Goal: Task Accomplishment & Management: Complete application form

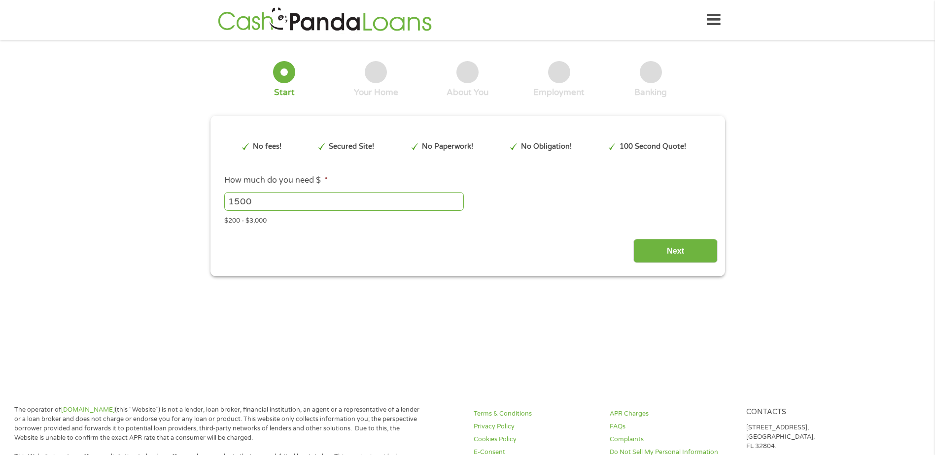
type input "EAIaIQobChMIsoTDv524jwMVyqRaBR2L8hT2EAAYAyAAEgLlSfD_BwE"
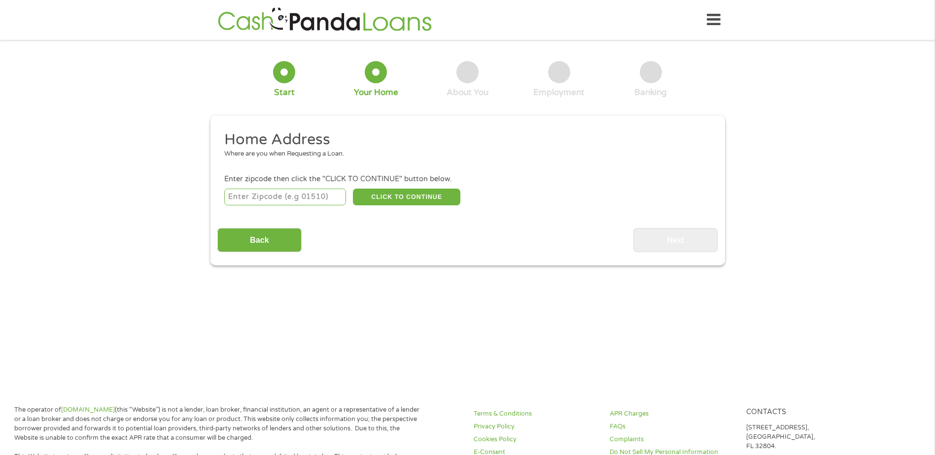
click at [318, 201] on input "number" at bounding box center [285, 197] width 122 height 17
click at [281, 199] on input "3228" at bounding box center [285, 197] width 122 height 17
drag, startPoint x: 274, startPoint y: 199, endPoint x: 195, endPoint y: 182, distance: 80.5
click at [195, 182] on div "1 Start 2 Your Home 3 About You 4 Employment 5 Banking 6 This field is hidden w…" at bounding box center [467, 156] width 935 height 219
type input "95219"
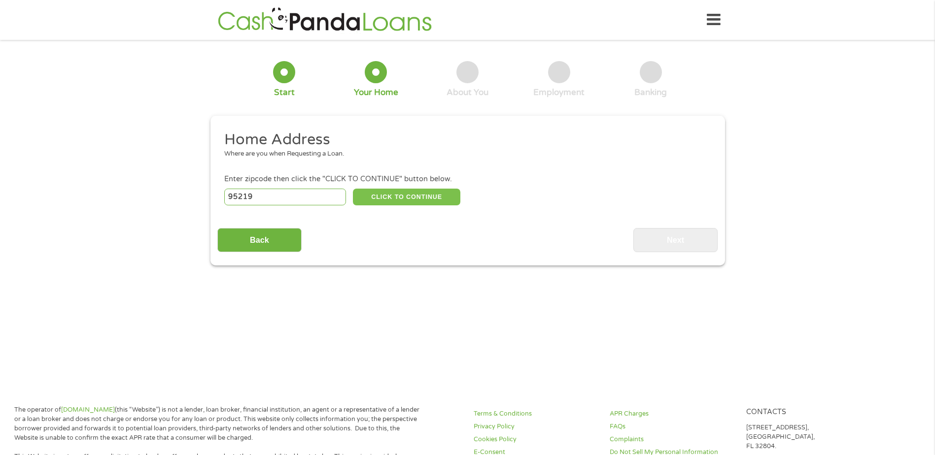
click at [446, 191] on button "CLICK TO CONTINUE" at bounding box center [406, 197] width 107 height 17
type input "95219"
type input "Stockton"
select select "[US_STATE]"
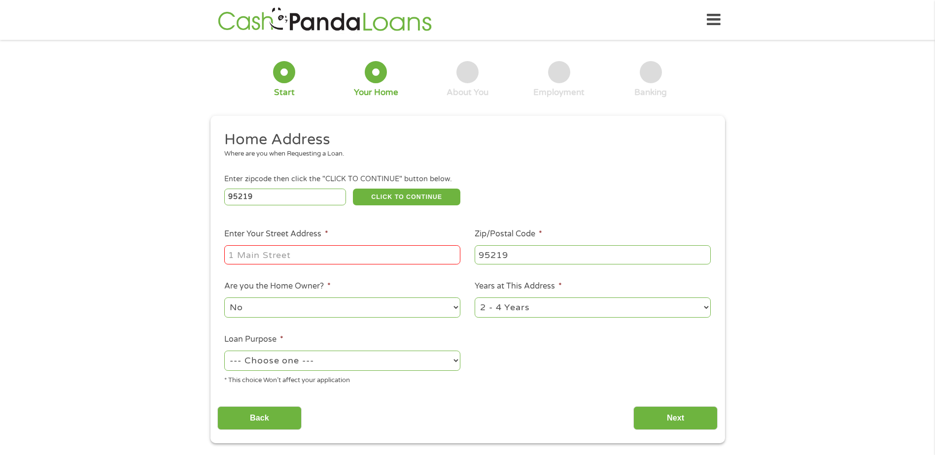
click at [299, 256] on input "Enter Your Street Address *" at bounding box center [342, 254] width 236 height 19
type input "[STREET_ADDRESS]"
click at [402, 312] on select "No Yes" at bounding box center [342, 308] width 236 height 20
click at [298, 307] on select "No Yes" at bounding box center [342, 308] width 236 height 20
click at [674, 304] on select "1 Year or less 1 - 2 Years 2 - 4 Years Over 4 Years" at bounding box center [593, 308] width 236 height 20
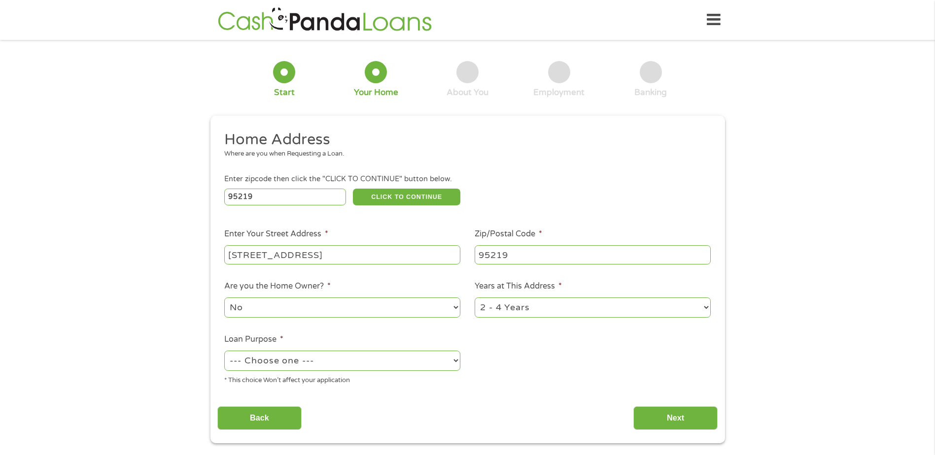
select select "12months"
click at [475, 298] on select "1 Year or less 1 - 2 Years 2 - 4 Years Over 4 Years" at bounding box center [593, 308] width 236 height 20
click at [346, 363] on select "--- Choose one --- Pay Bills Debt Consolidation Home Improvement Major Purchase…" at bounding box center [342, 361] width 236 height 20
select select "paybills"
click at [224, 351] on select "--- Choose one --- Pay Bills Debt Consolidation Home Improvement Major Purchase…" at bounding box center [342, 361] width 236 height 20
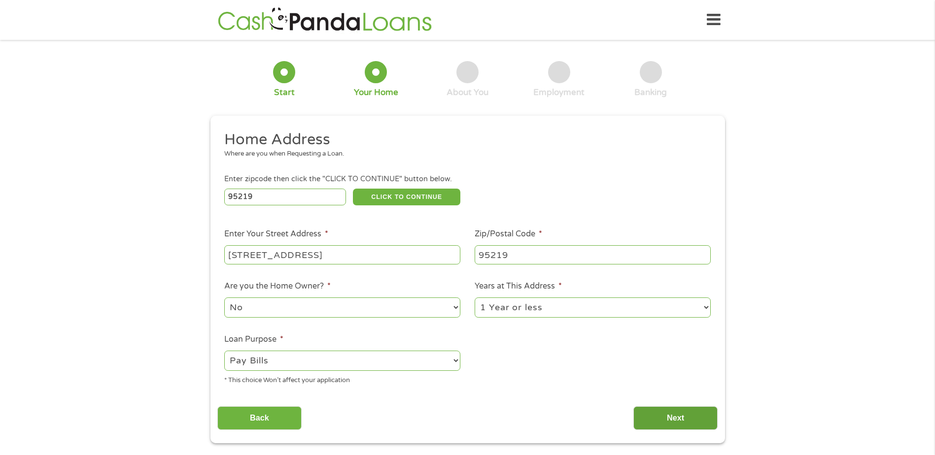
click at [687, 414] on input "Next" at bounding box center [675, 419] width 84 height 24
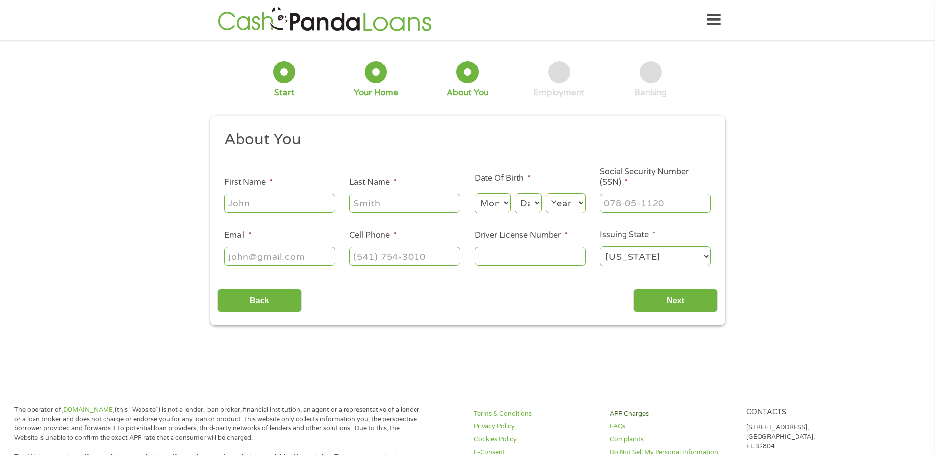
scroll to position [4, 4]
click at [285, 209] on input "First Name *" at bounding box center [279, 203] width 111 height 19
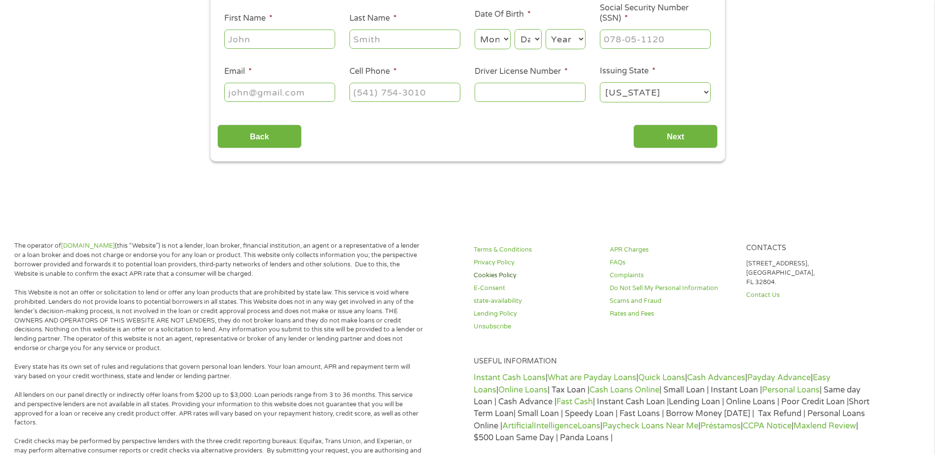
scroll to position [103, 0]
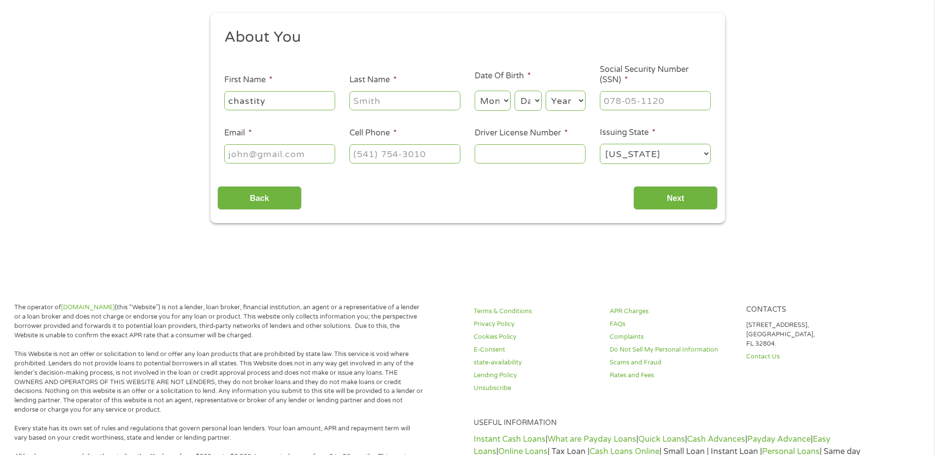
type input "chastity"
type input "markson"
click at [500, 102] on select "Month 1 2 3 4 5 6 7 8 9 10 11 12" at bounding box center [493, 101] width 36 height 20
select select "5"
click at [475, 91] on select "Month 1 2 3 4 5 6 7 8 9 10 11 12" at bounding box center [493, 101] width 36 height 20
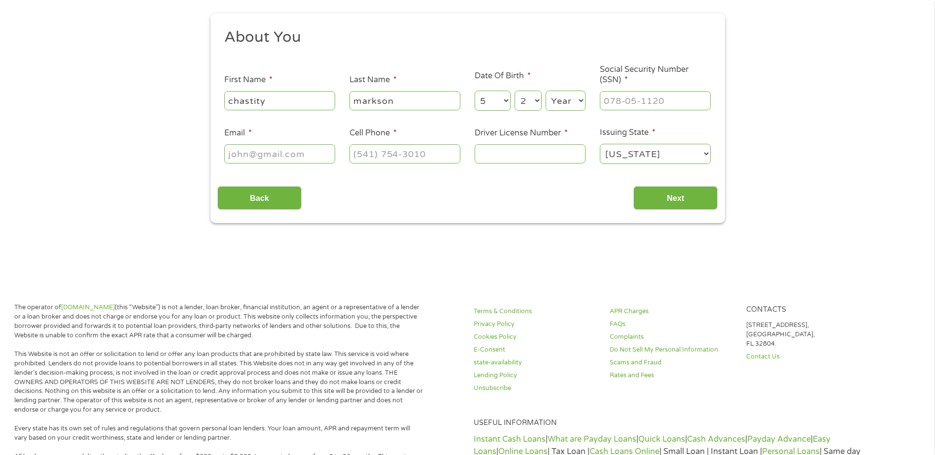
select select "29"
select select "1972"
type input "566-13-4152"
type input "[EMAIL_ADDRESS][DOMAIN_NAME]"
type input "(___) ___-____"
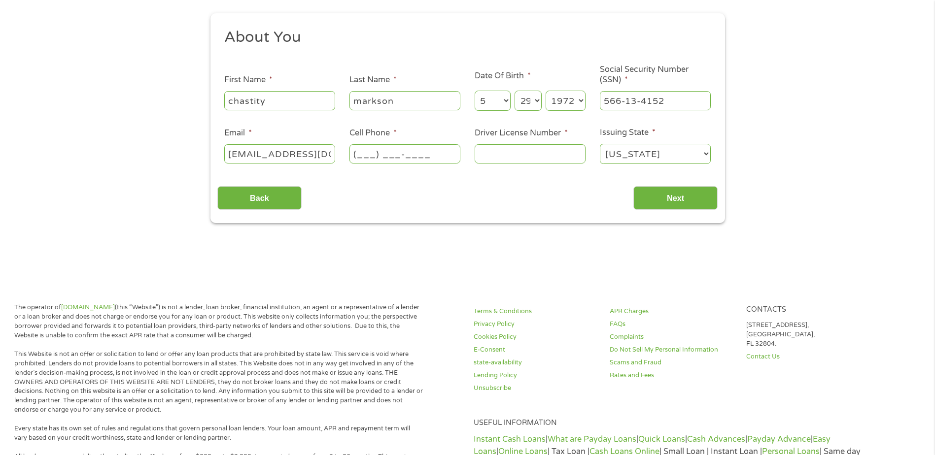
click at [387, 157] on input "(___) ___-____" at bounding box center [404, 153] width 111 height 19
type input "[PHONE_NUMBER]"
type input "A5538157"
click at [633, 186] on input "Next" at bounding box center [675, 198] width 84 height 24
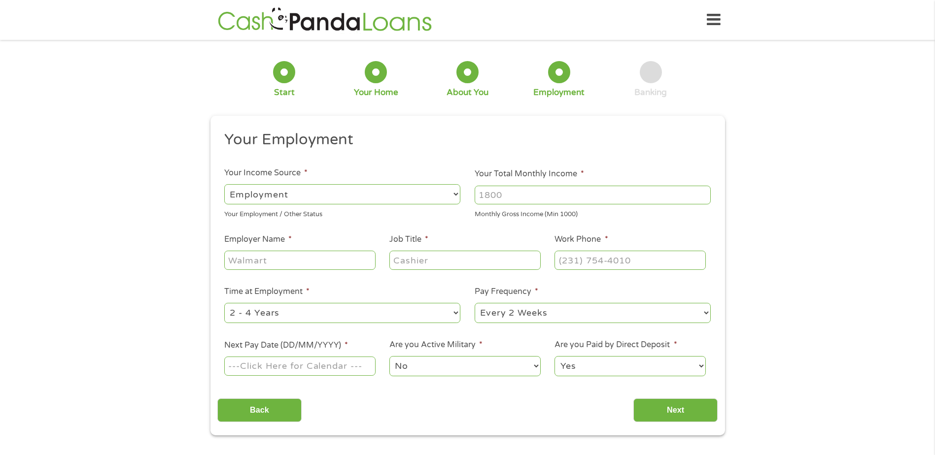
scroll to position [43, 4]
click at [437, 194] on select "--- Choose one --- Employment [DEMOGRAPHIC_DATA] Benefits" at bounding box center [342, 194] width 236 height 20
click at [224, 184] on select "--- Choose one --- Employment [DEMOGRAPHIC_DATA] Benefits" at bounding box center [342, 194] width 236 height 20
click at [691, 195] on input "Your Total Monthly Income *" at bounding box center [593, 195] width 236 height 19
type input "3500"
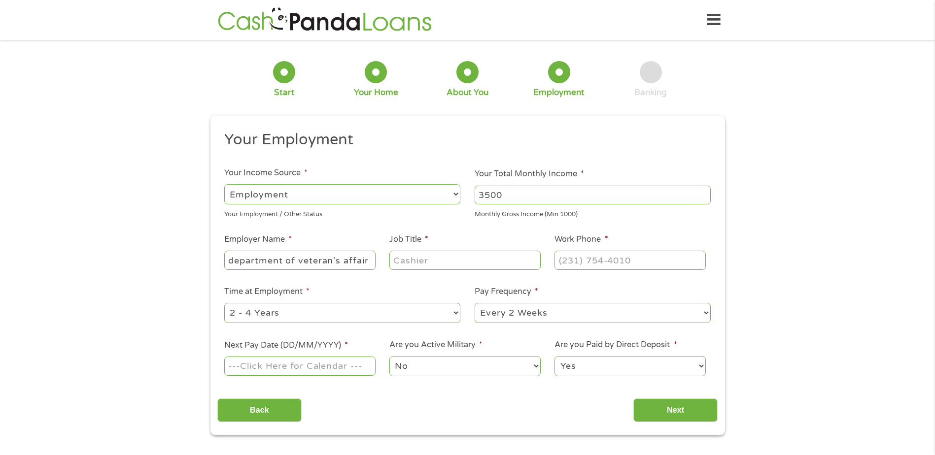
type input "department of veteran's affair"
type input "food service worker"
type input "[PHONE_NUMBER]"
click at [455, 315] on select "--- Choose one --- 1 Year or less 1 - 2 Years 2 - 4 Years Over 4 Years" at bounding box center [342, 313] width 236 height 20
select select "60months"
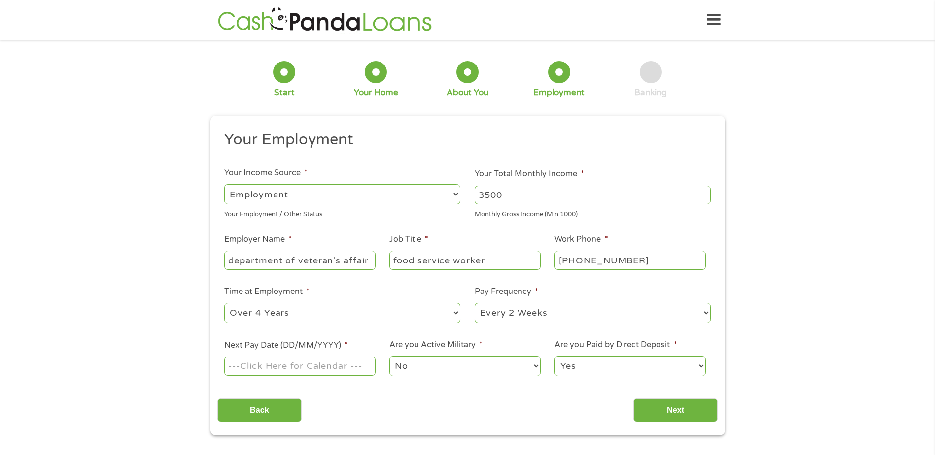
click at [224, 303] on select "--- Choose one --- 1 Year or less 1 - 2 Years 2 - 4 Years Over 4 Years" at bounding box center [342, 313] width 236 height 20
click at [316, 359] on input "Next Pay Date (DD/MM/YYYY) *" at bounding box center [299, 366] width 151 height 19
click at [354, 367] on input "Next Pay Date (DD/MM/YYYY) *" at bounding box center [299, 366] width 151 height 19
type input "[DATE]"
click at [633, 399] on input "Next" at bounding box center [675, 411] width 84 height 24
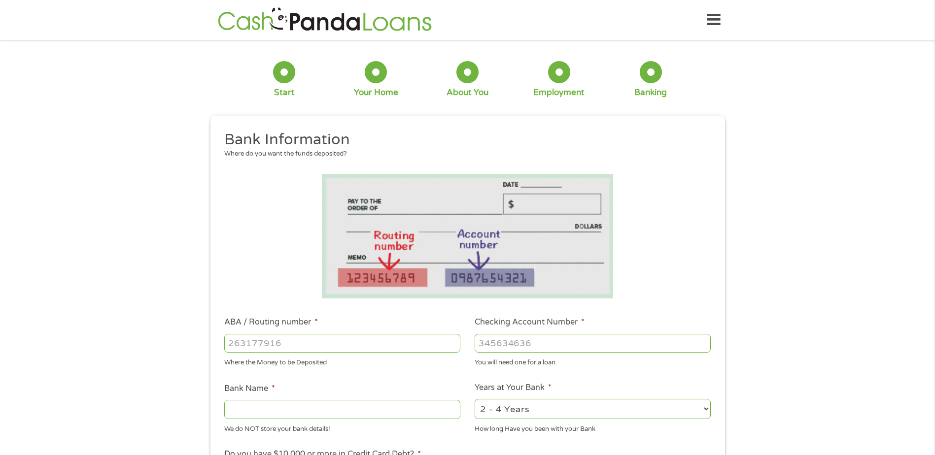
scroll to position [4, 4]
click at [258, 347] on input "ABA / Routing number *" at bounding box center [342, 343] width 236 height 19
type input "0803009060"
type input "9"
type input "3914862869"
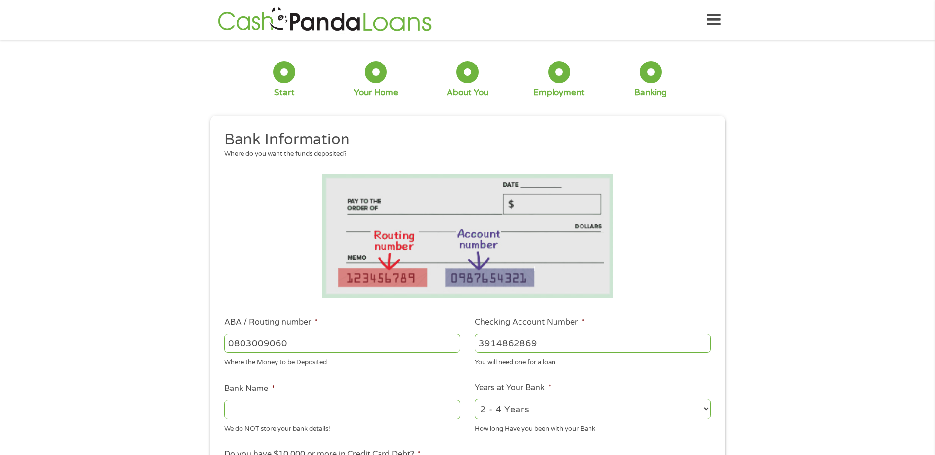
click at [440, 413] on input "Bank Name *" at bounding box center [342, 409] width 236 height 19
type input "pnc"
click at [692, 408] on select "2 - 4 Years 6 - 12 Months 1 - 2 Years Over 4 Years" at bounding box center [593, 409] width 236 height 20
select select "60months"
click at [475, 399] on select "2 - 4 Years 6 - 12 Months 1 - 2 Years Over 4 Years" at bounding box center [593, 409] width 236 height 20
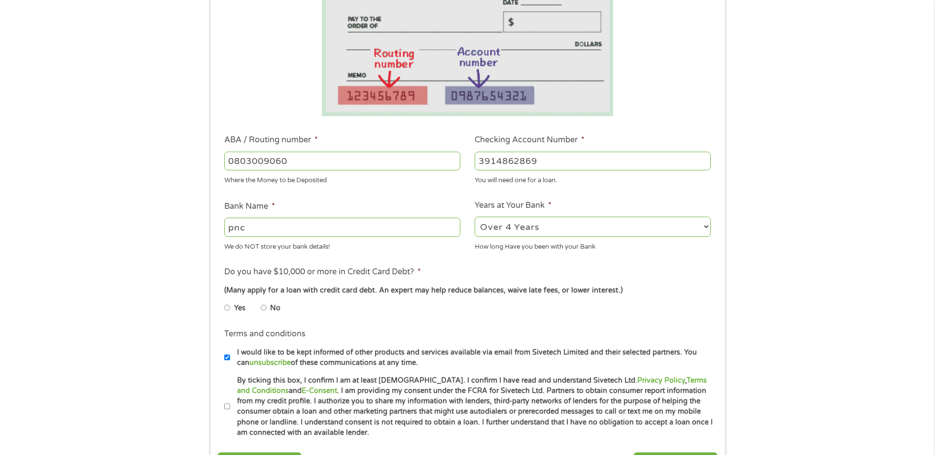
scroll to position [246, 0]
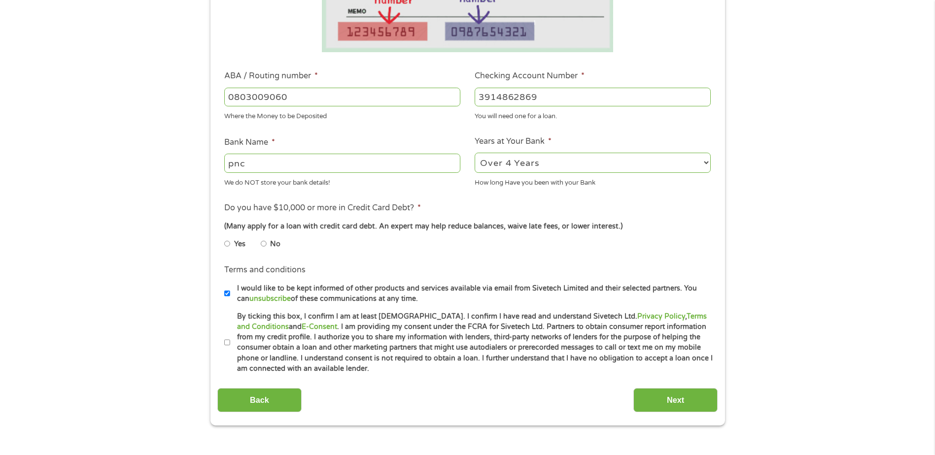
click at [266, 243] on input "No" at bounding box center [264, 244] width 6 height 16
radio input "true"
click at [223, 343] on li "Terms and conditions * By ticking this box, I confirm I am at least [DEMOGRAPHI…" at bounding box center [467, 343] width 500 height 63
click at [229, 342] on input "By ticking this box, I confirm I am at least [DEMOGRAPHIC_DATA]. I confirm I ha…" at bounding box center [227, 343] width 6 height 16
checkbox input "true"
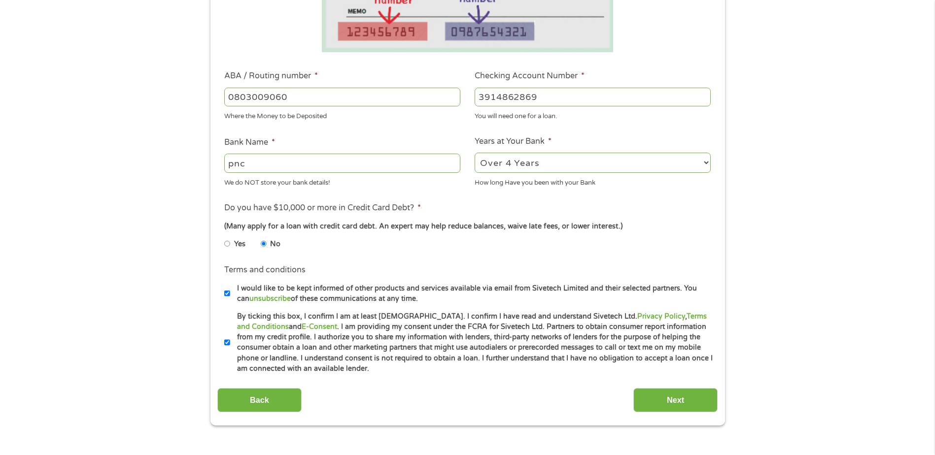
click at [633, 398] on div "Back Next" at bounding box center [467, 397] width 500 height 31
click at [645, 406] on input "Next" at bounding box center [675, 400] width 84 height 24
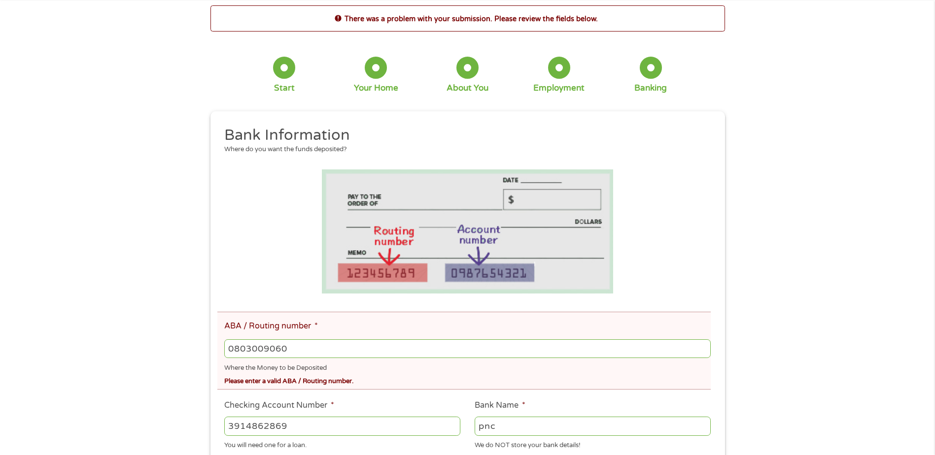
scroll to position [0, 0]
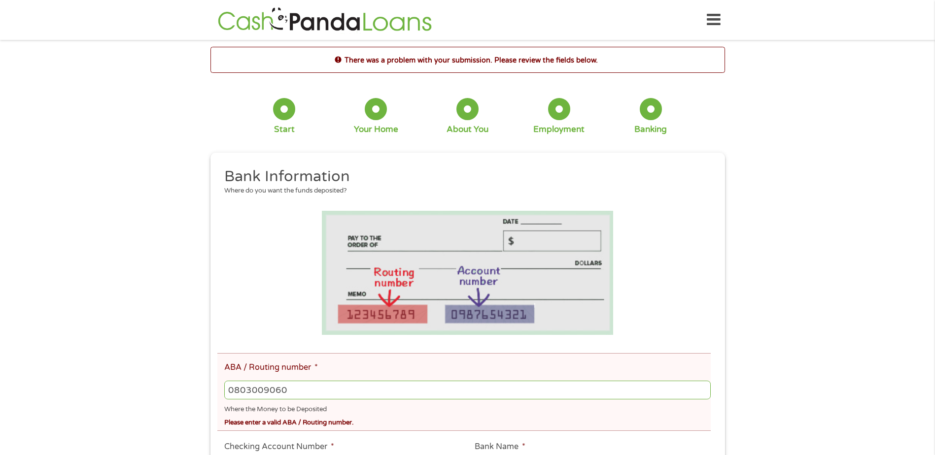
click at [340, 383] on input "0803009060" at bounding box center [467, 390] width 486 height 19
type input "0"
type input "083006090"
click at [805, 317] on div "There was a problem with your submission. Please review the fields below. 1 Sta…" at bounding box center [467, 422] width 935 height 750
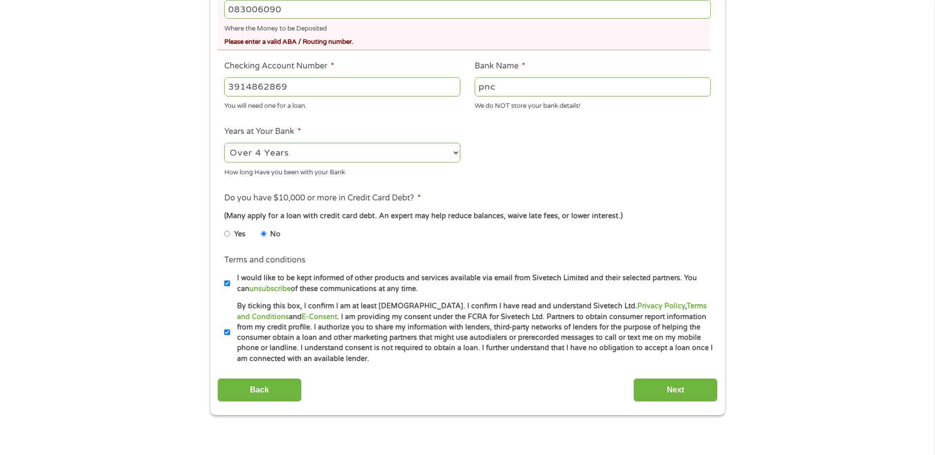
scroll to position [493, 0]
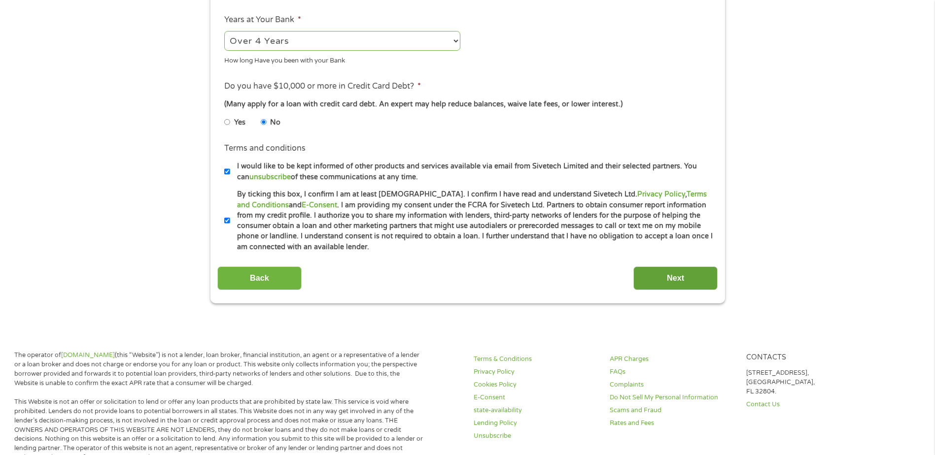
click at [678, 278] on input "Next" at bounding box center [675, 279] width 84 height 24
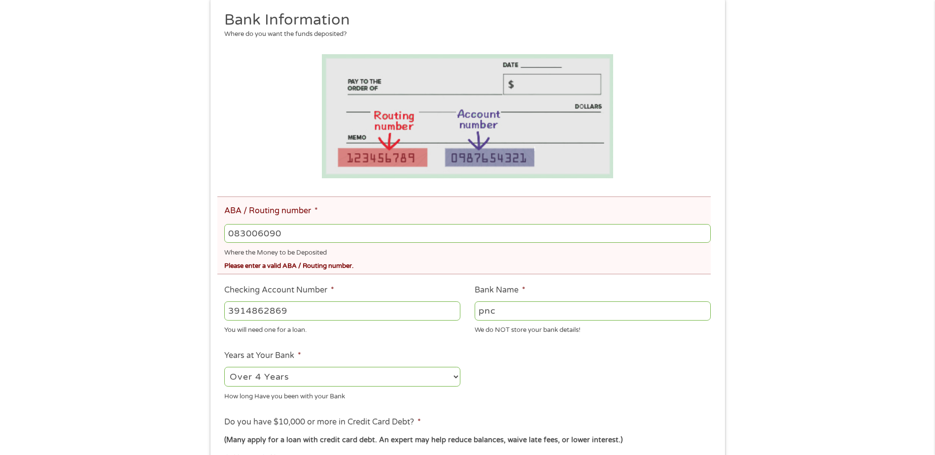
scroll to position [0, 0]
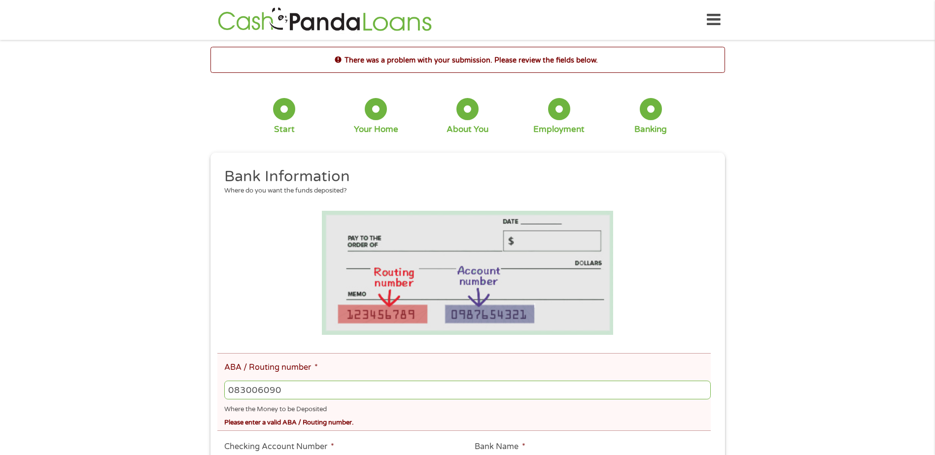
click at [308, 386] on input "083006090" at bounding box center [467, 390] width 486 height 19
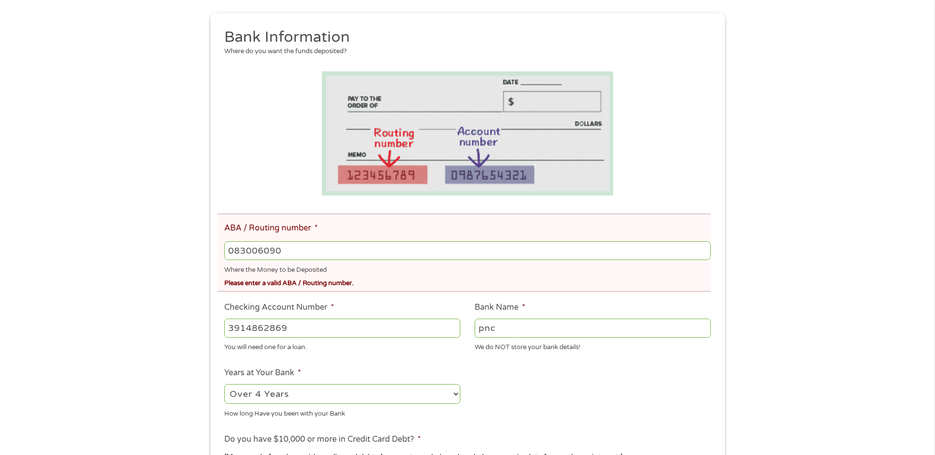
scroll to position [148, 0]
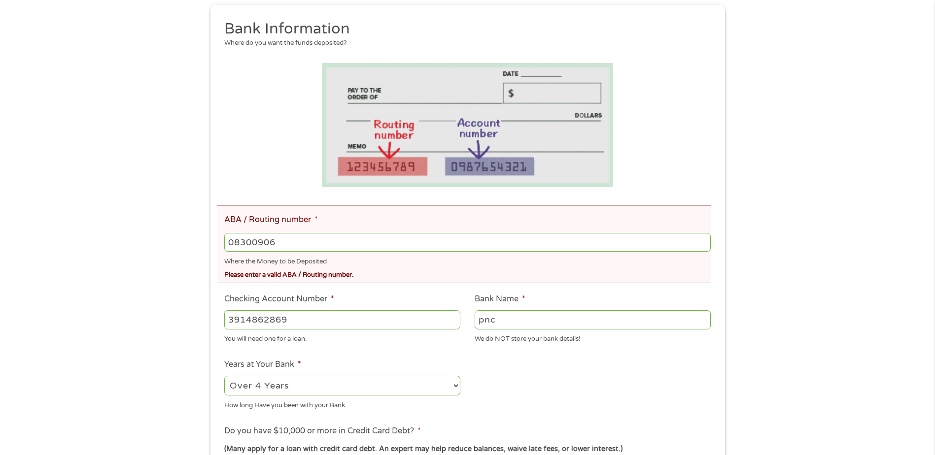
type input "083009060"
type input "PNC BANK [US_STATE]"
type input "083009060"
click at [312, 318] on input "3914862869" at bounding box center [342, 320] width 236 height 19
type input "3914652869"
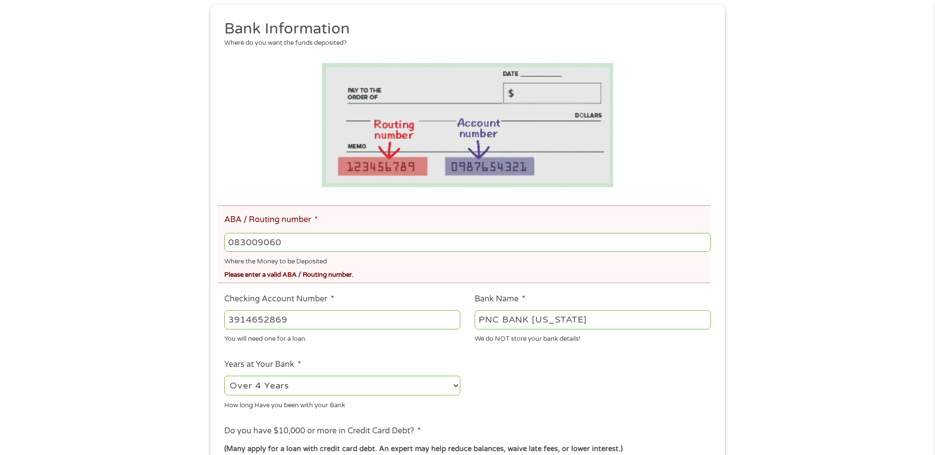
click at [703, 388] on ul "Bank Information Where do you want the funds deposited? ABA / Routing number * …" at bounding box center [467, 308] width 500 height 578
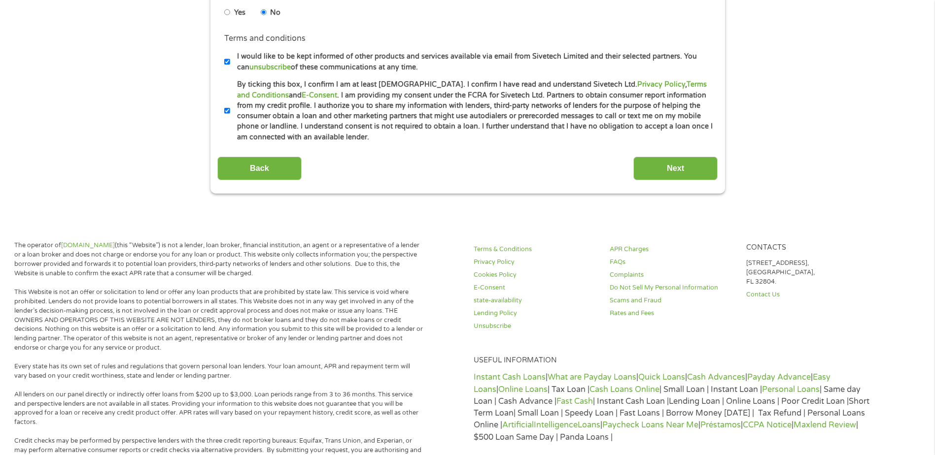
scroll to position [606, 0]
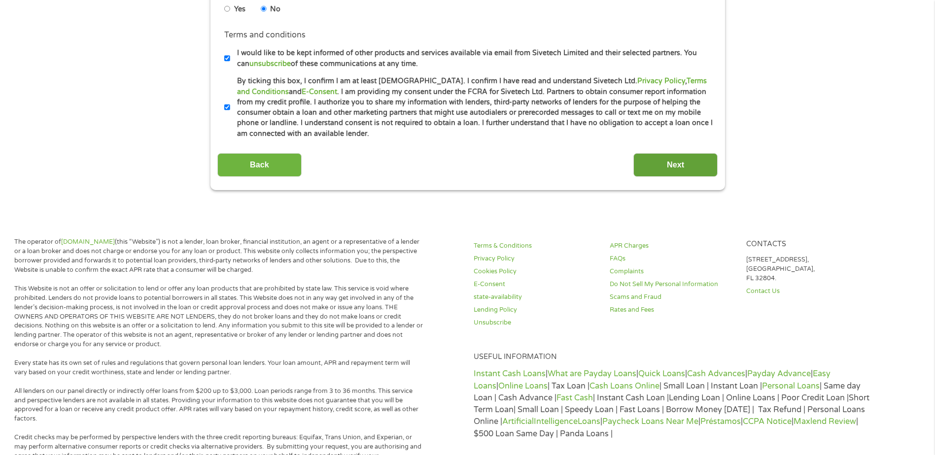
click at [681, 155] on input "Next" at bounding box center [675, 165] width 84 height 24
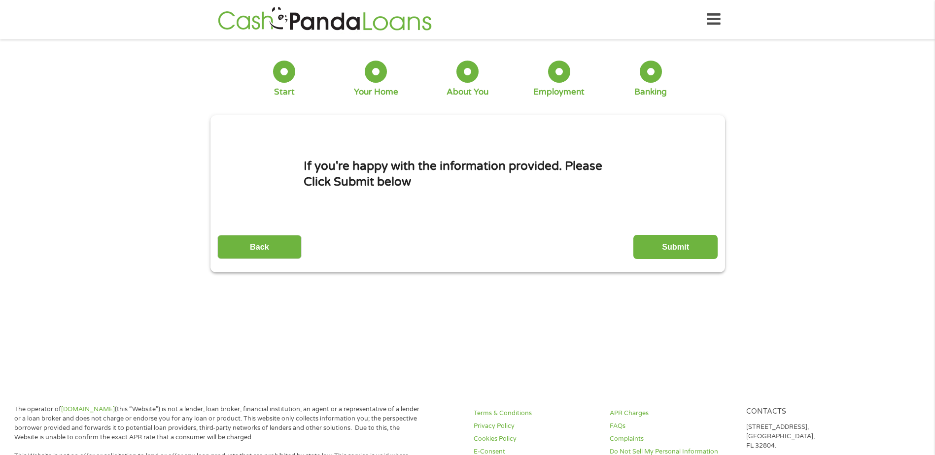
scroll to position [0, 0]
click at [682, 253] on input "Submit" at bounding box center [675, 248] width 84 height 24
